Goal: Navigation & Orientation: Find specific page/section

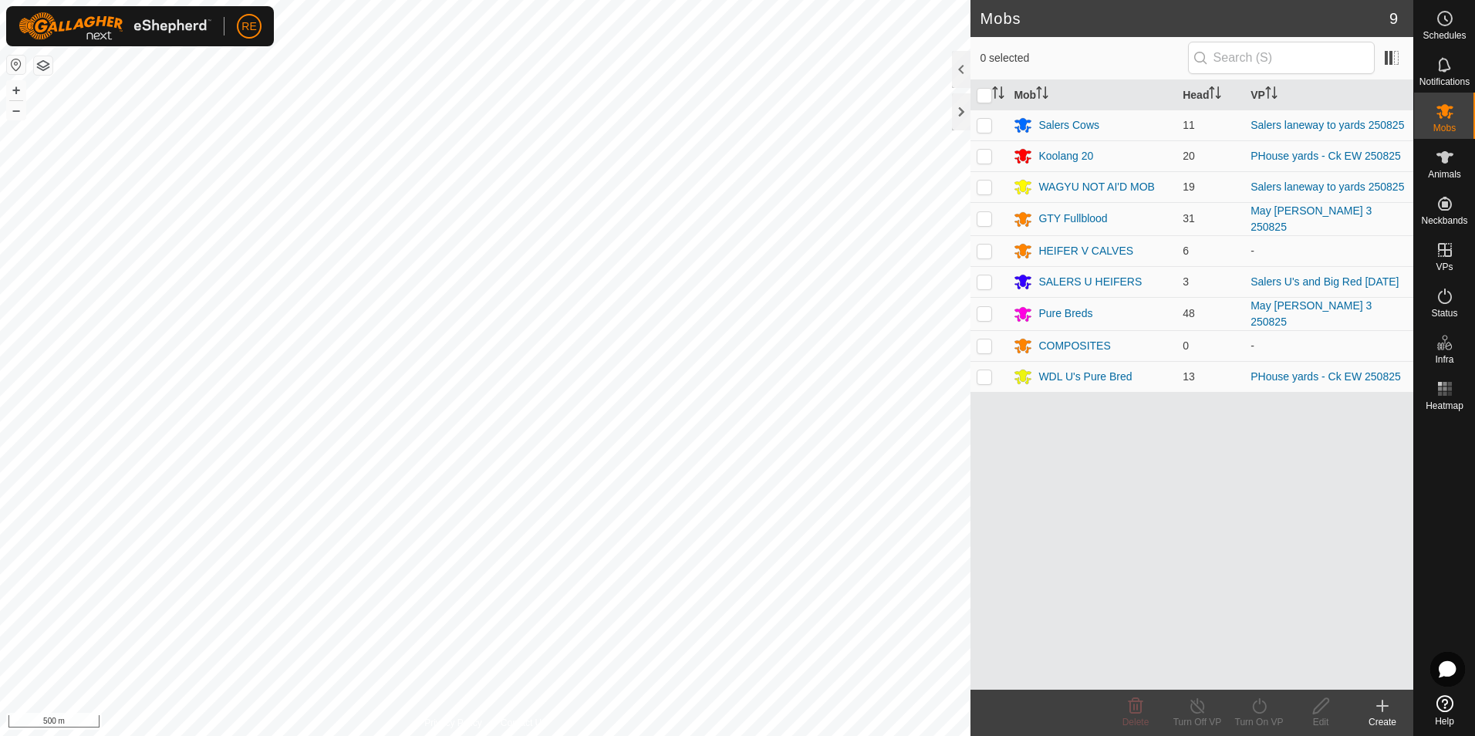
click at [17, 66] on button "button" at bounding box center [16, 65] width 19 height 19
drag, startPoint x: 1445, startPoint y: 192, endPoint x: 1443, endPoint y: 211, distance: 19.3
click at [1443, 211] on icon at bounding box center [1444, 203] width 19 height 19
click at [1361, 199] on link "Unfitted Neckbands" at bounding box center [1336, 199] width 153 height 31
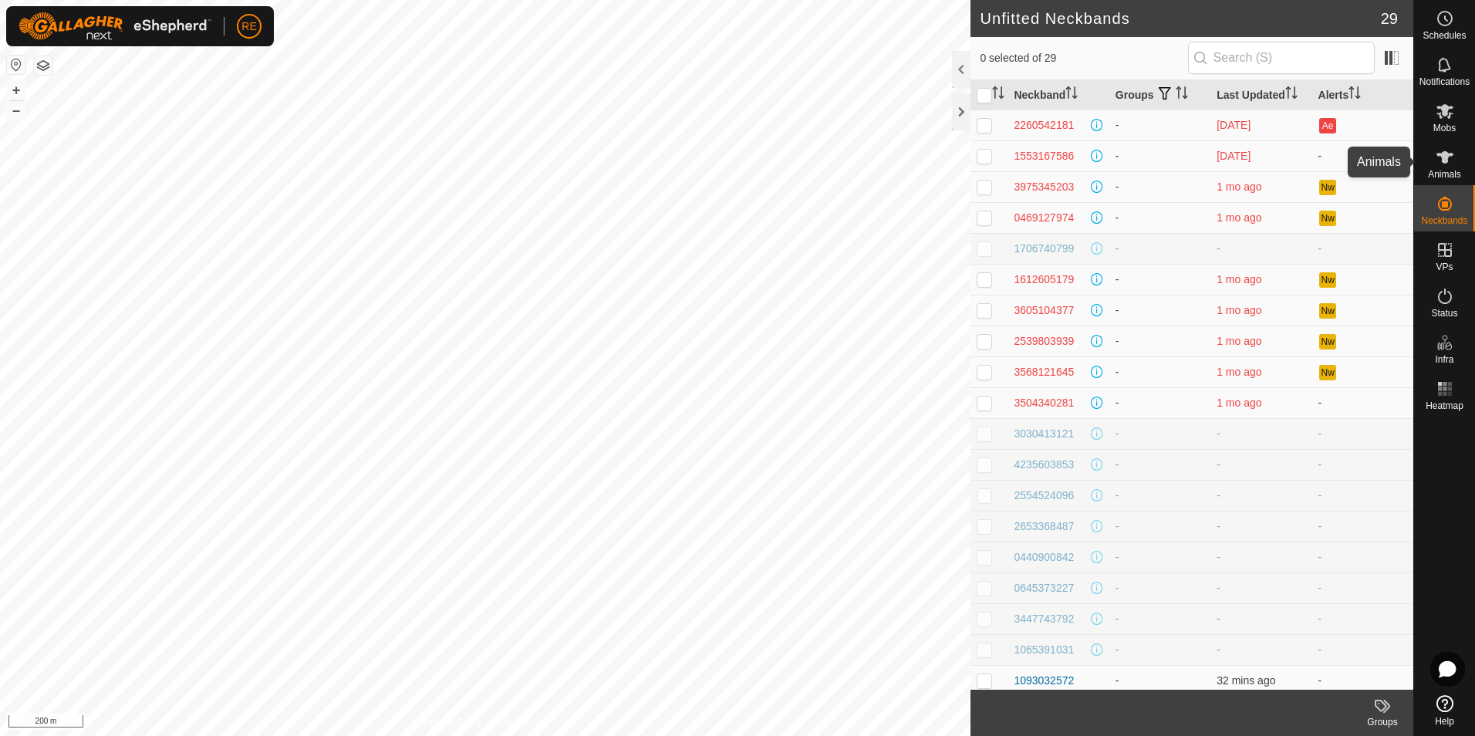
click at [1445, 156] on icon at bounding box center [1444, 157] width 17 height 12
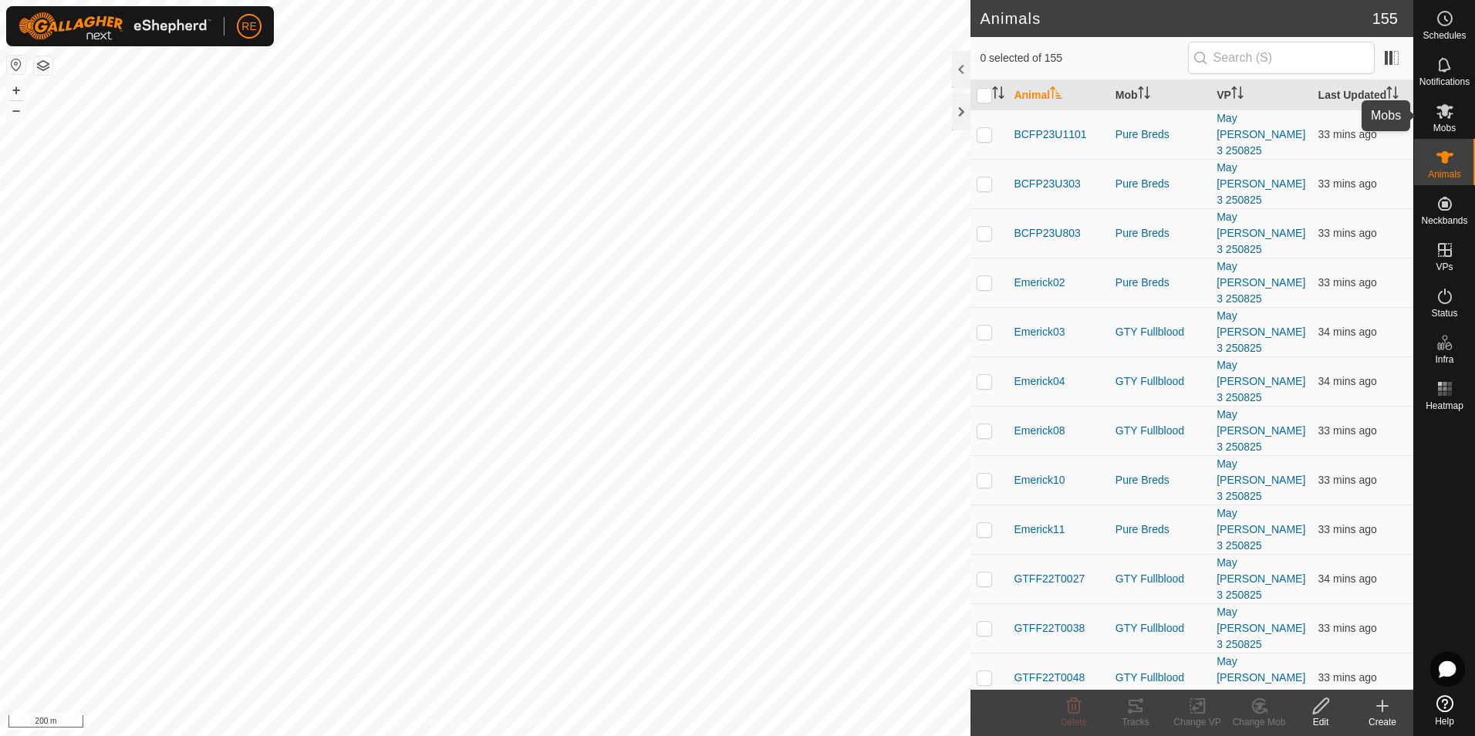
click at [1442, 116] on icon at bounding box center [1444, 111] width 19 height 19
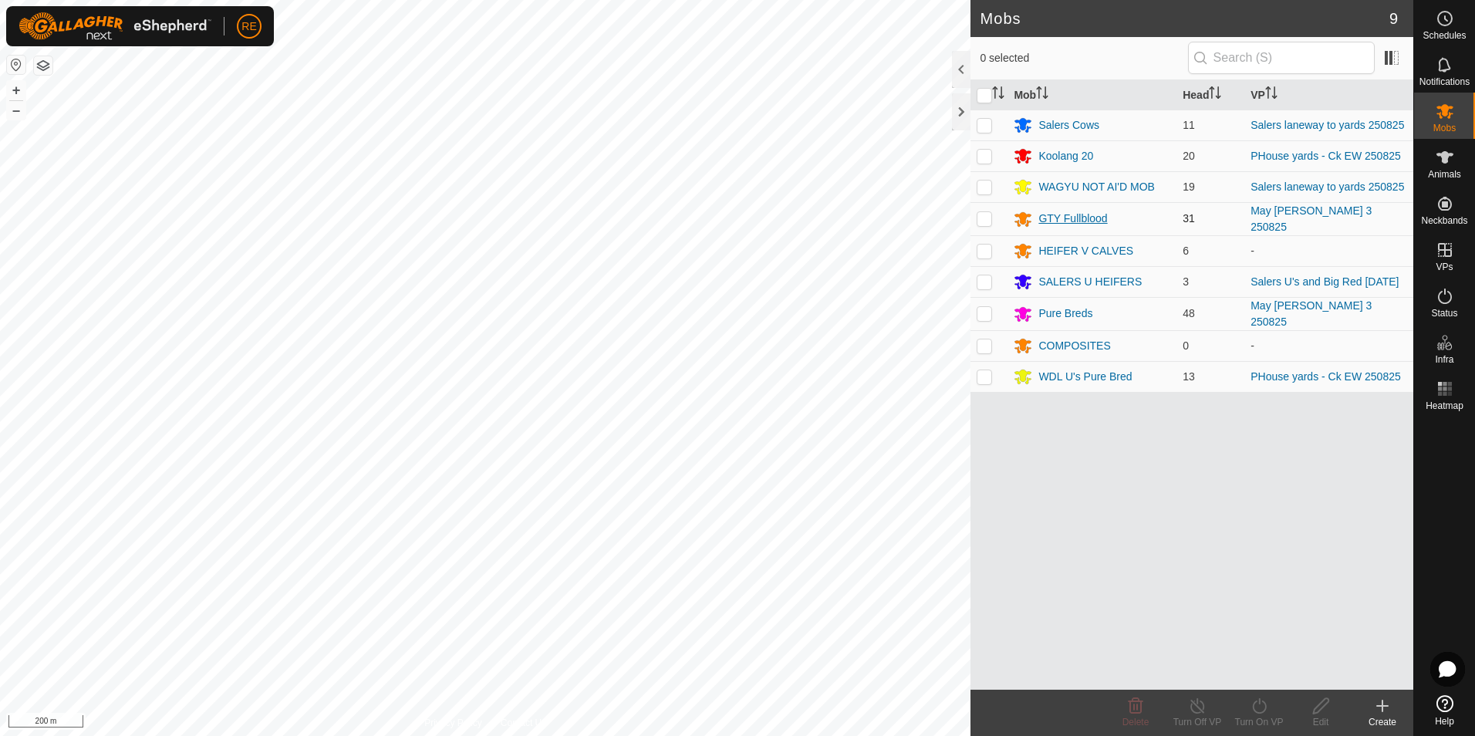
click at [1084, 215] on div "GTY Fullblood" at bounding box center [1072, 219] width 69 height 16
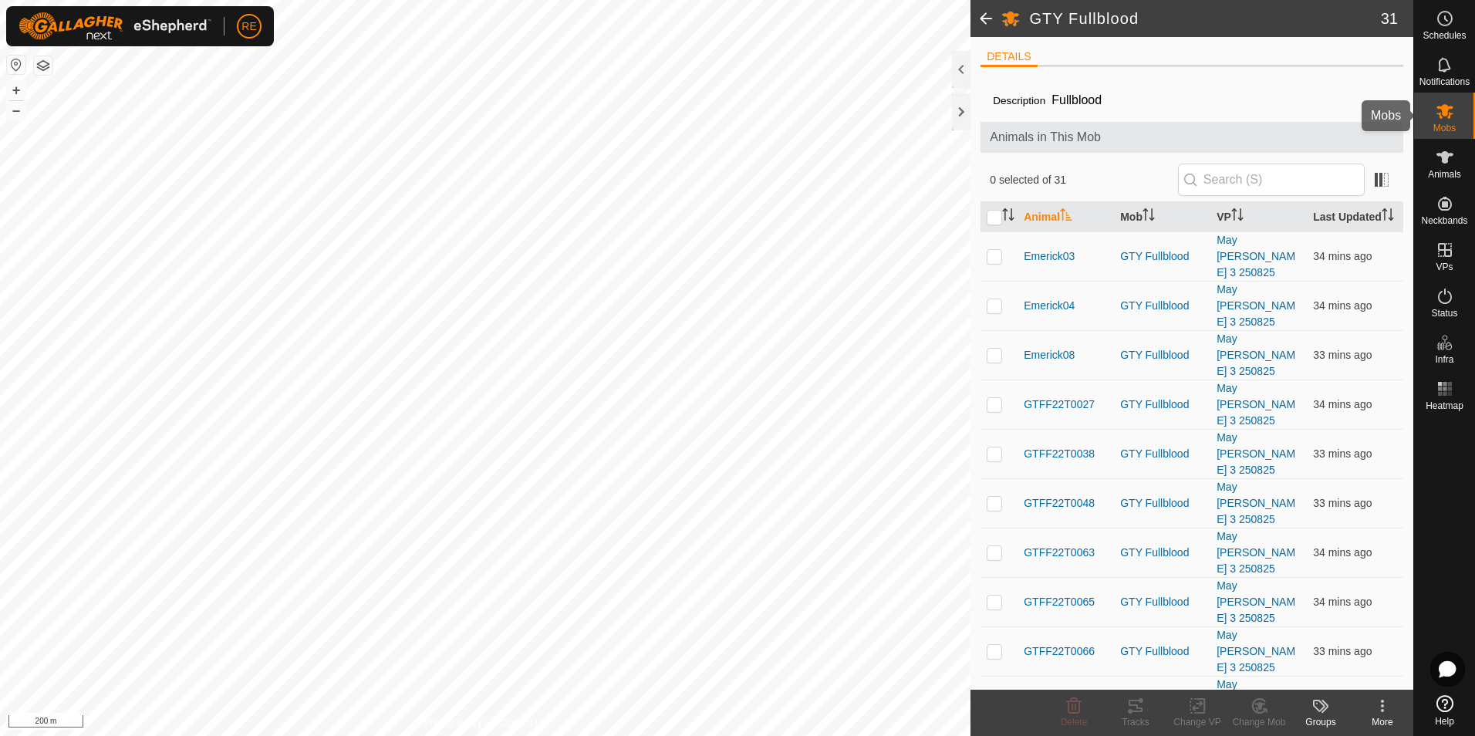
click at [1456, 116] on es-mob-svg-icon at bounding box center [1445, 111] width 28 height 25
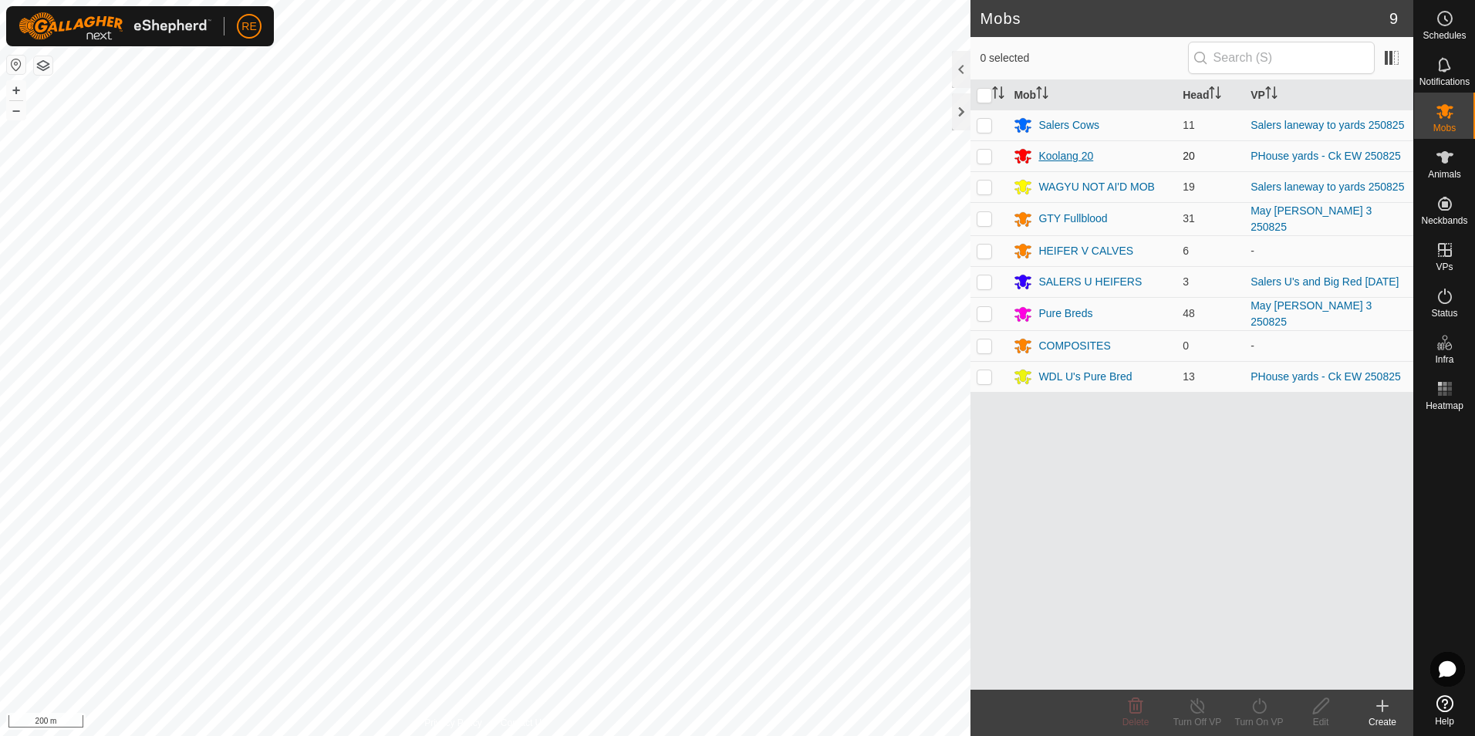
click at [1078, 155] on div "Koolang 20" at bounding box center [1065, 156] width 55 height 16
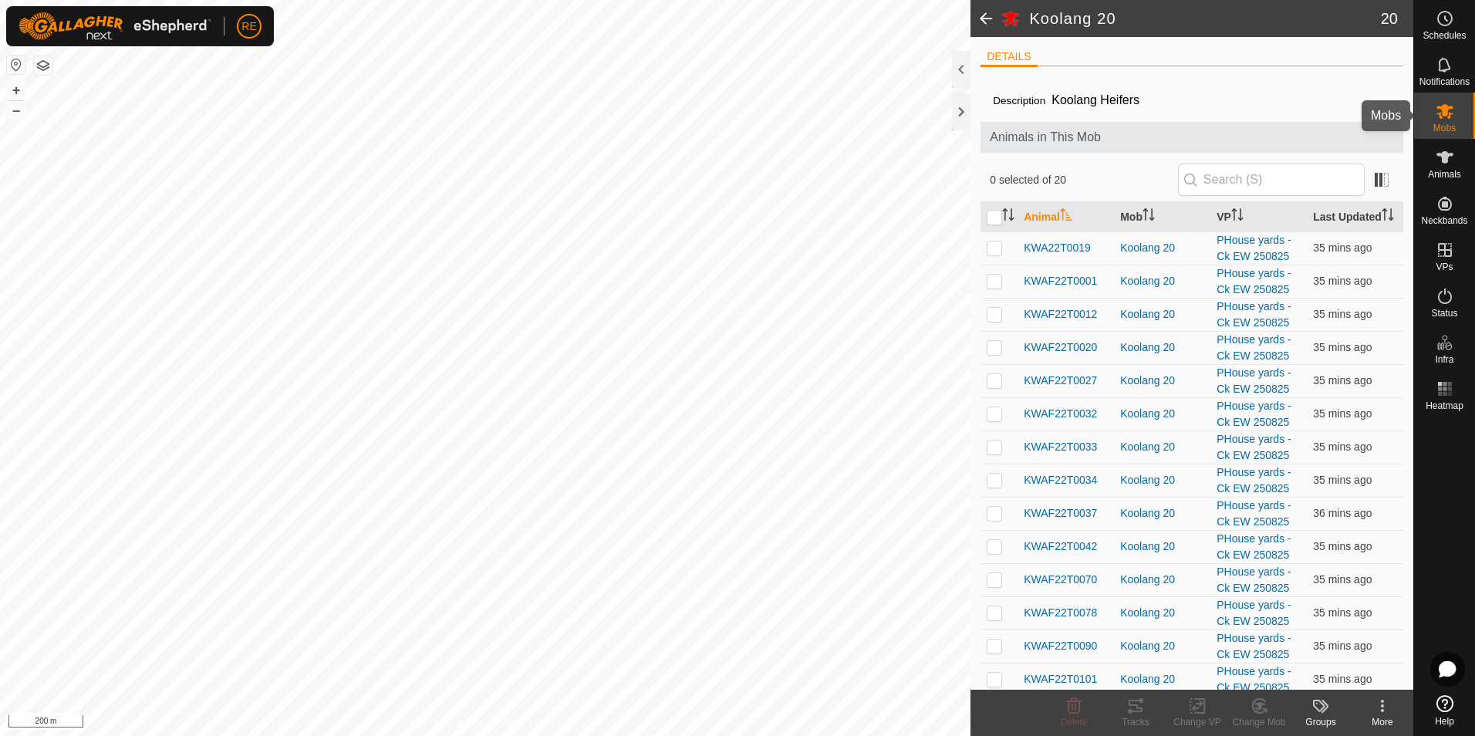
click at [1446, 120] on icon at bounding box center [1444, 111] width 19 height 19
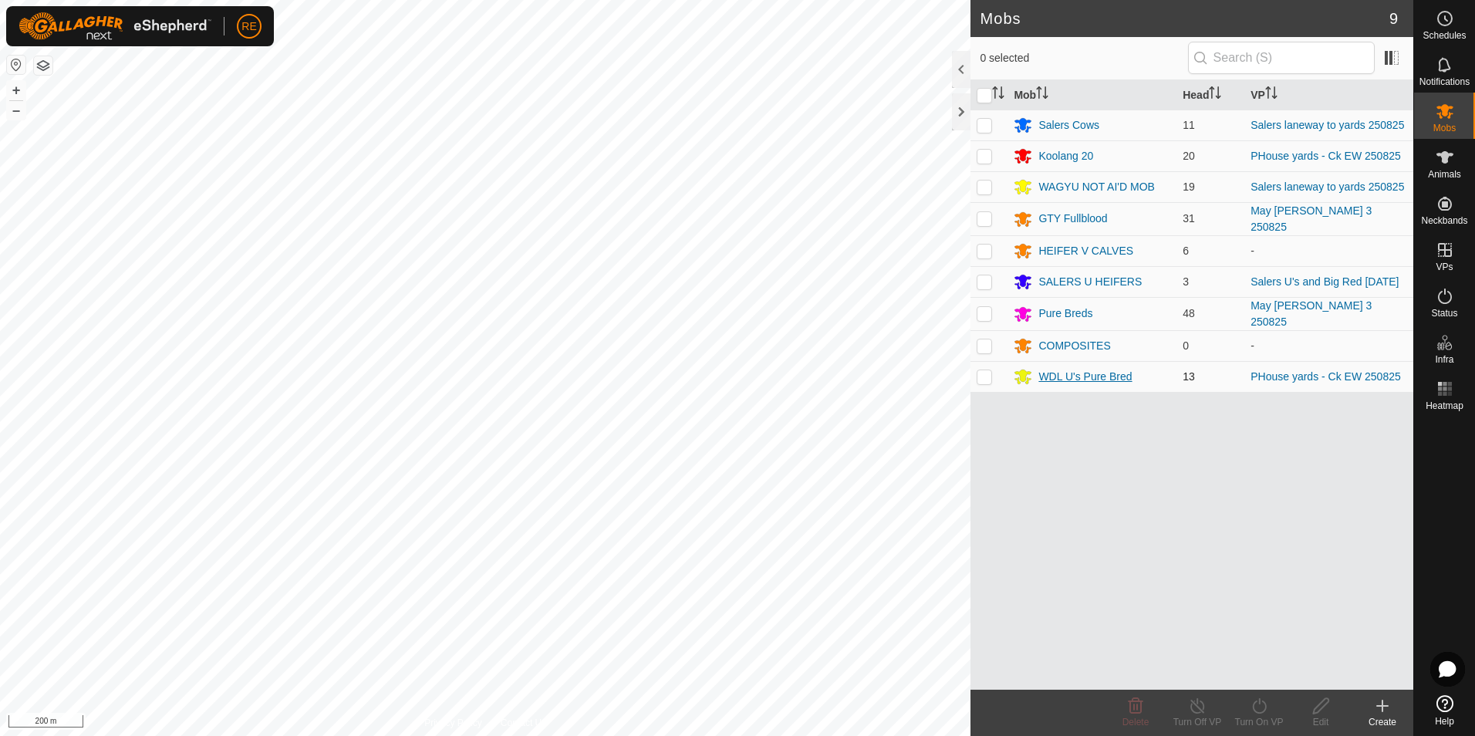
click at [1098, 379] on div "WDL U's Pure Bred" at bounding box center [1084, 377] width 93 height 16
